Goal: Navigation & Orientation: Find specific page/section

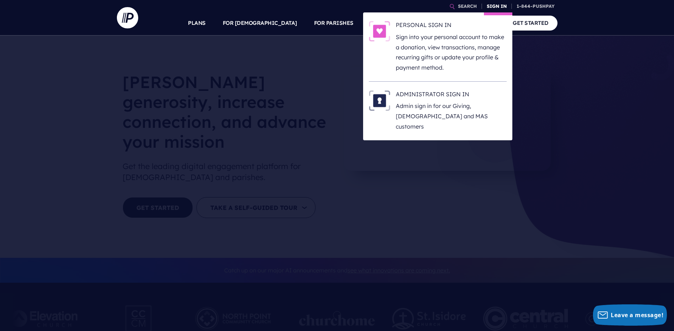
click at [494, 6] on link "SIGN IN" at bounding box center [497, 6] width 26 height 12
click at [424, 107] on p "Admin sign in for our Giving, [DEMOGRAPHIC_DATA] and MAS customers" at bounding box center [451, 116] width 111 height 31
click at [489, 7] on link "SIGN IN" at bounding box center [497, 6] width 26 height 12
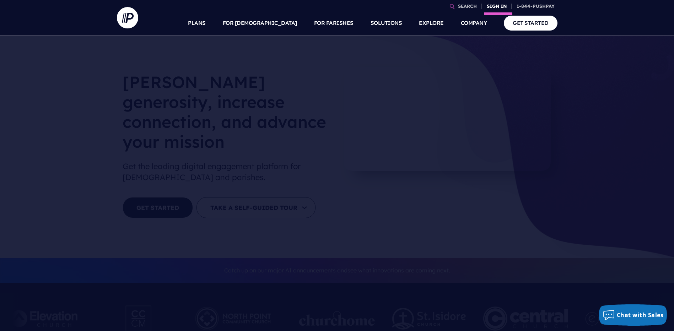
click at [494, 4] on link "SIGN IN" at bounding box center [497, 6] width 26 height 12
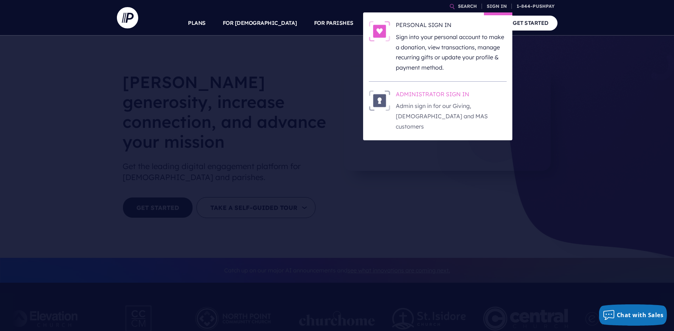
click at [420, 103] on p "Admin sign in for our Giving, [DEMOGRAPHIC_DATA] and MAS customers" at bounding box center [451, 116] width 111 height 31
